Goal: Find specific page/section: Find specific page/section

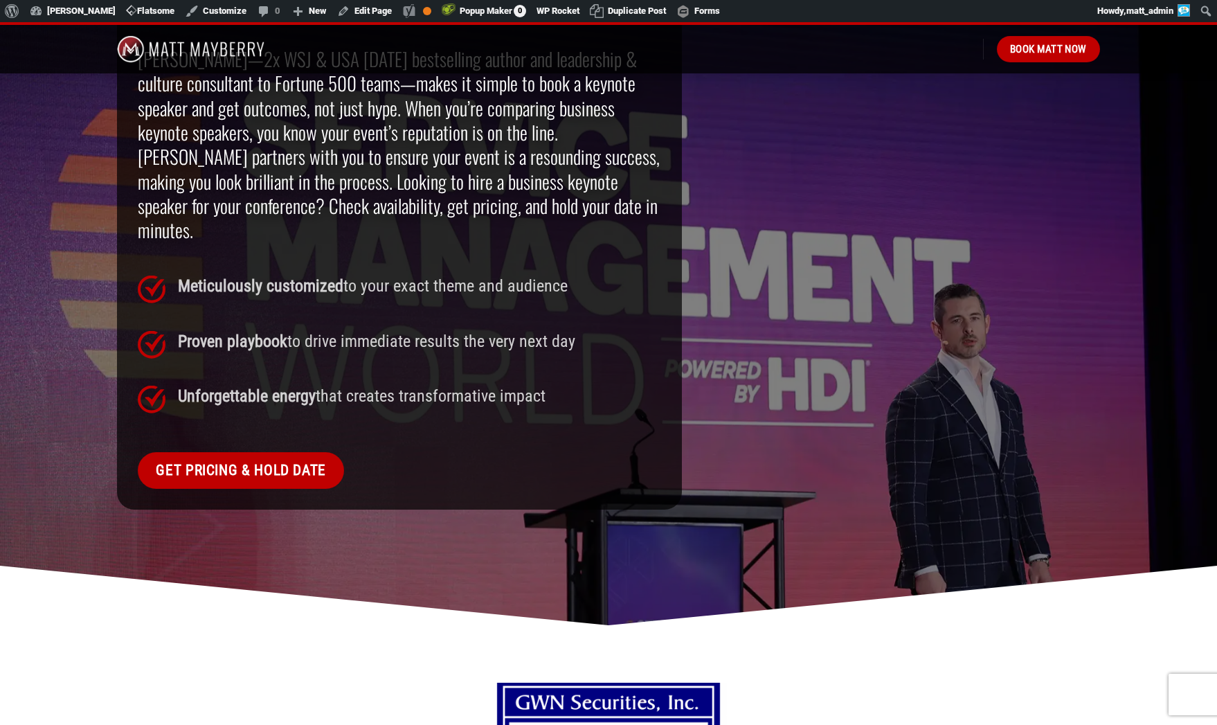
scroll to position [1397, 0]
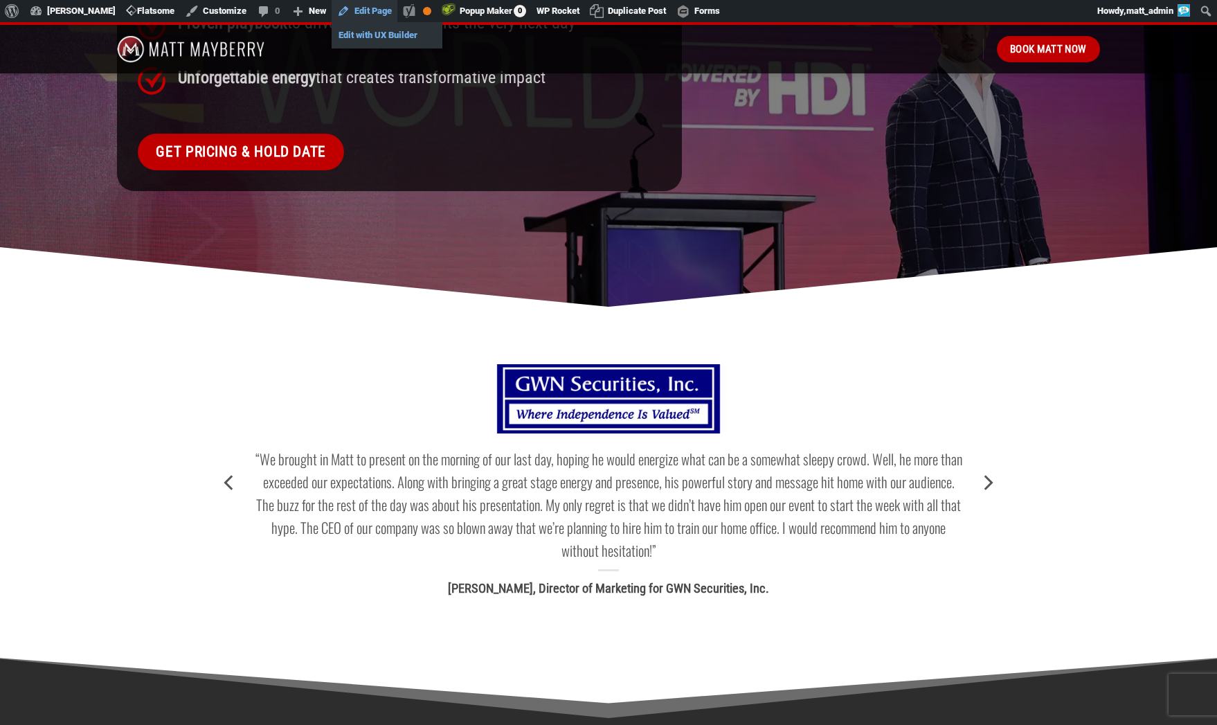
click at [368, 35] on link "Edit with UX Builder" at bounding box center [387, 35] width 111 height 18
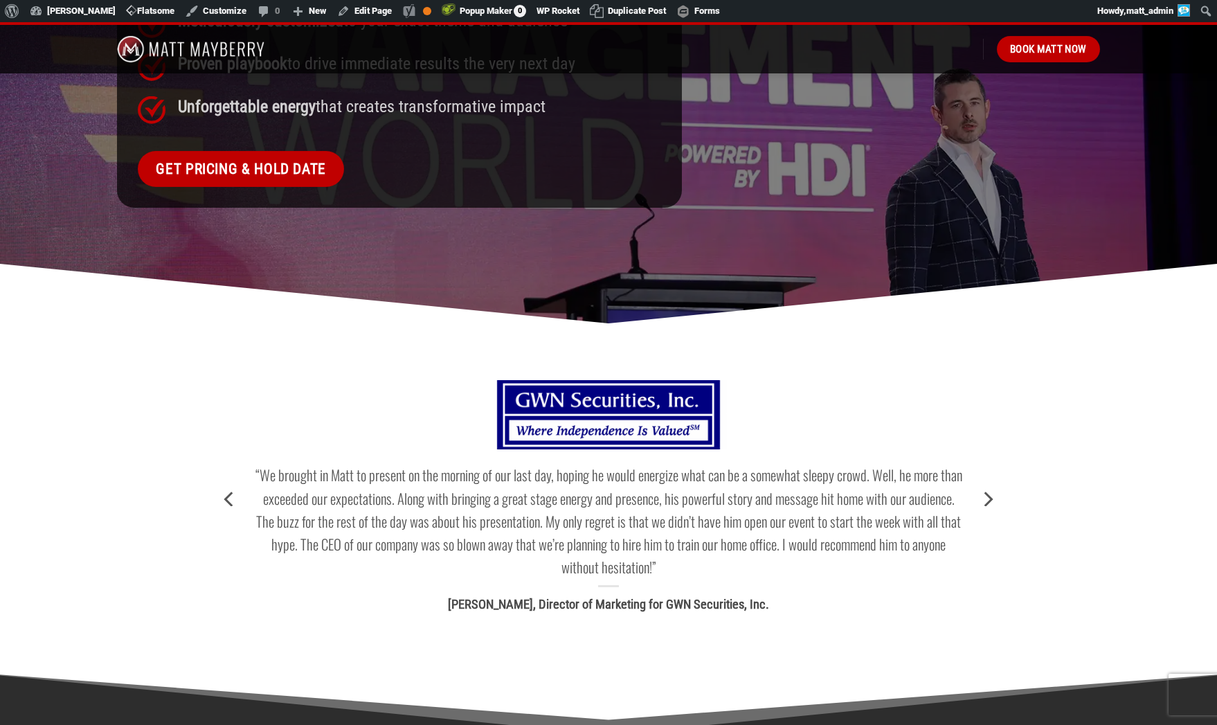
scroll to position [1286, 0]
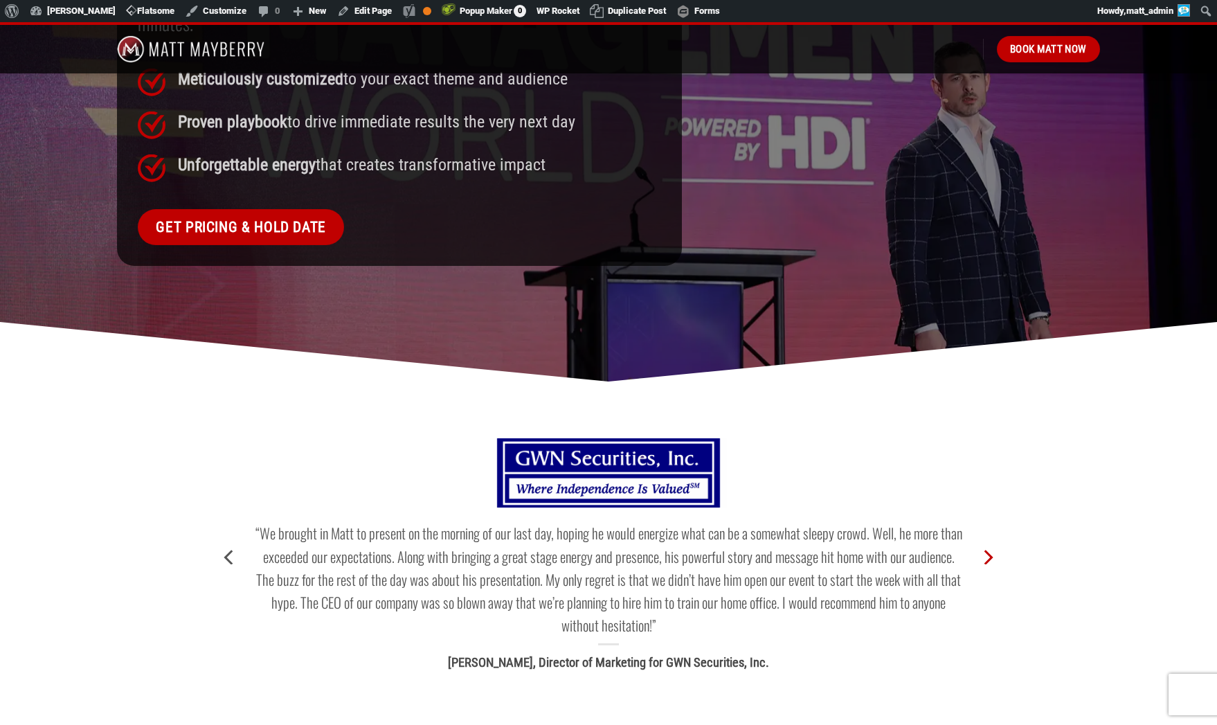
click at [989, 550] on icon "Next" at bounding box center [988, 557] width 9 height 15
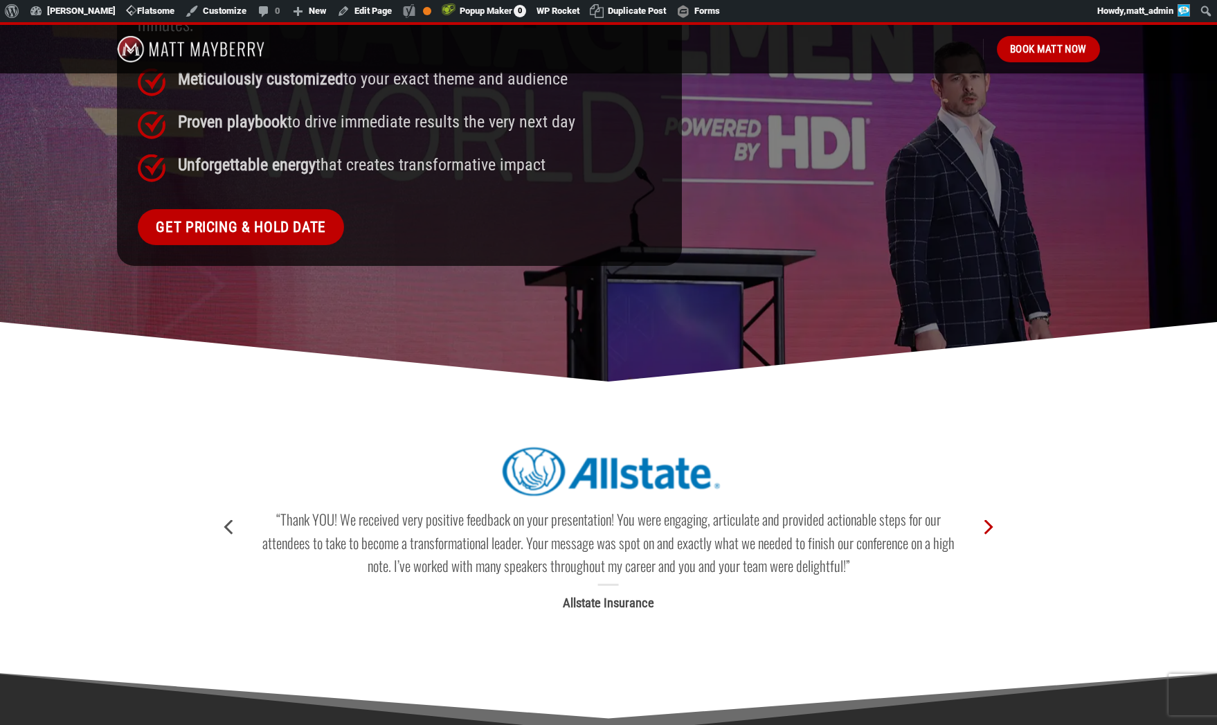
click at [989, 515] on icon "Next" at bounding box center [987, 527] width 25 height 25
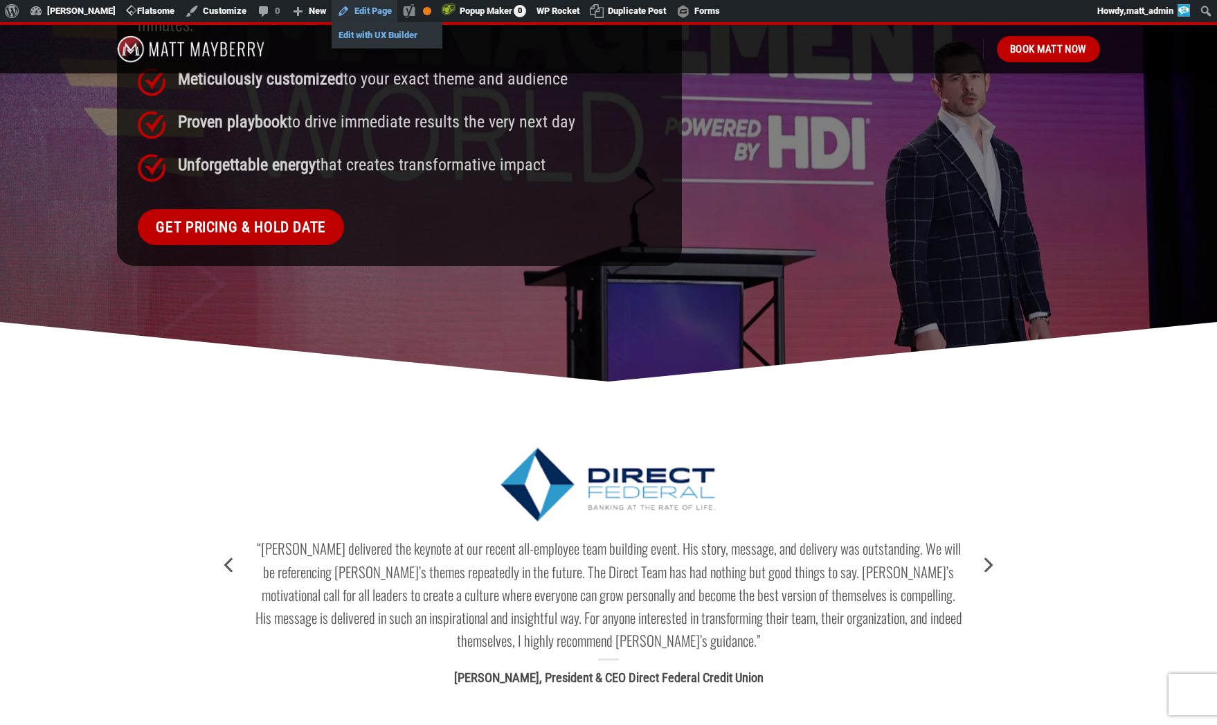
click at [375, 39] on link "Edit with UX Builder" at bounding box center [387, 35] width 111 height 18
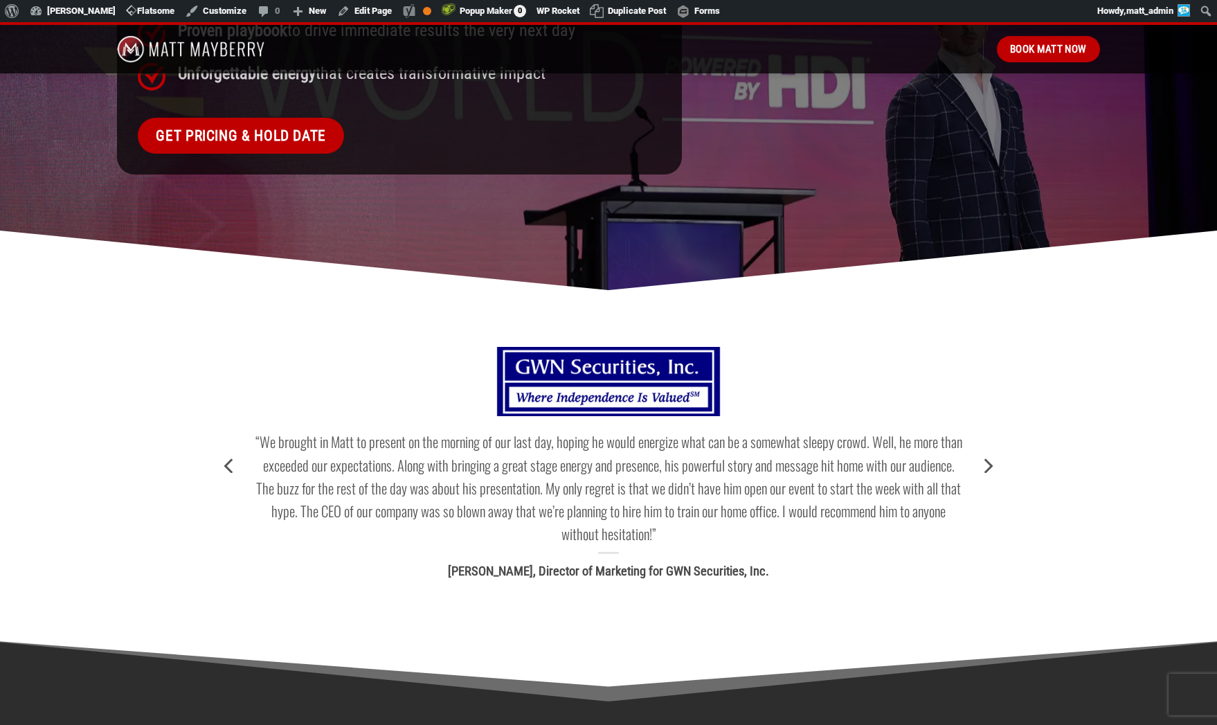
scroll to position [1378, 0]
click at [984, 453] on icon "Next" at bounding box center [987, 465] width 25 height 25
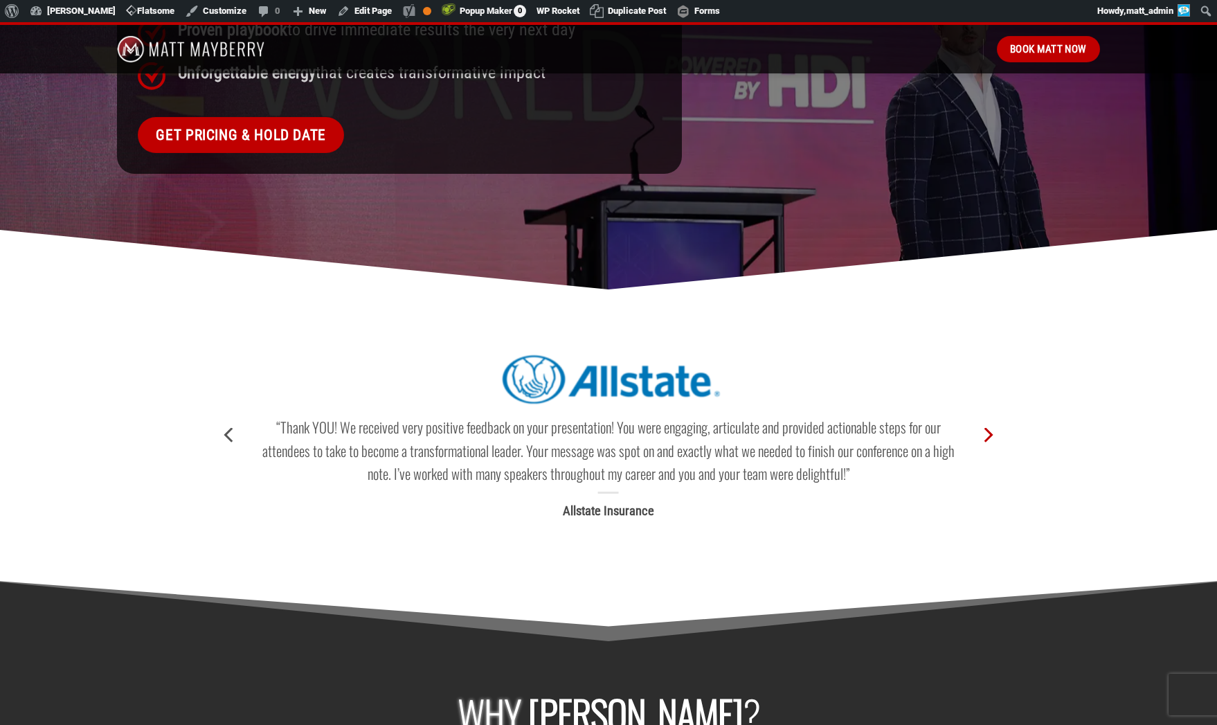
click at [985, 422] on icon "Next" at bounding box center [987, 434] width 25 height 25
